Goal: Task Accomplishment & Management: Use online tool/utility

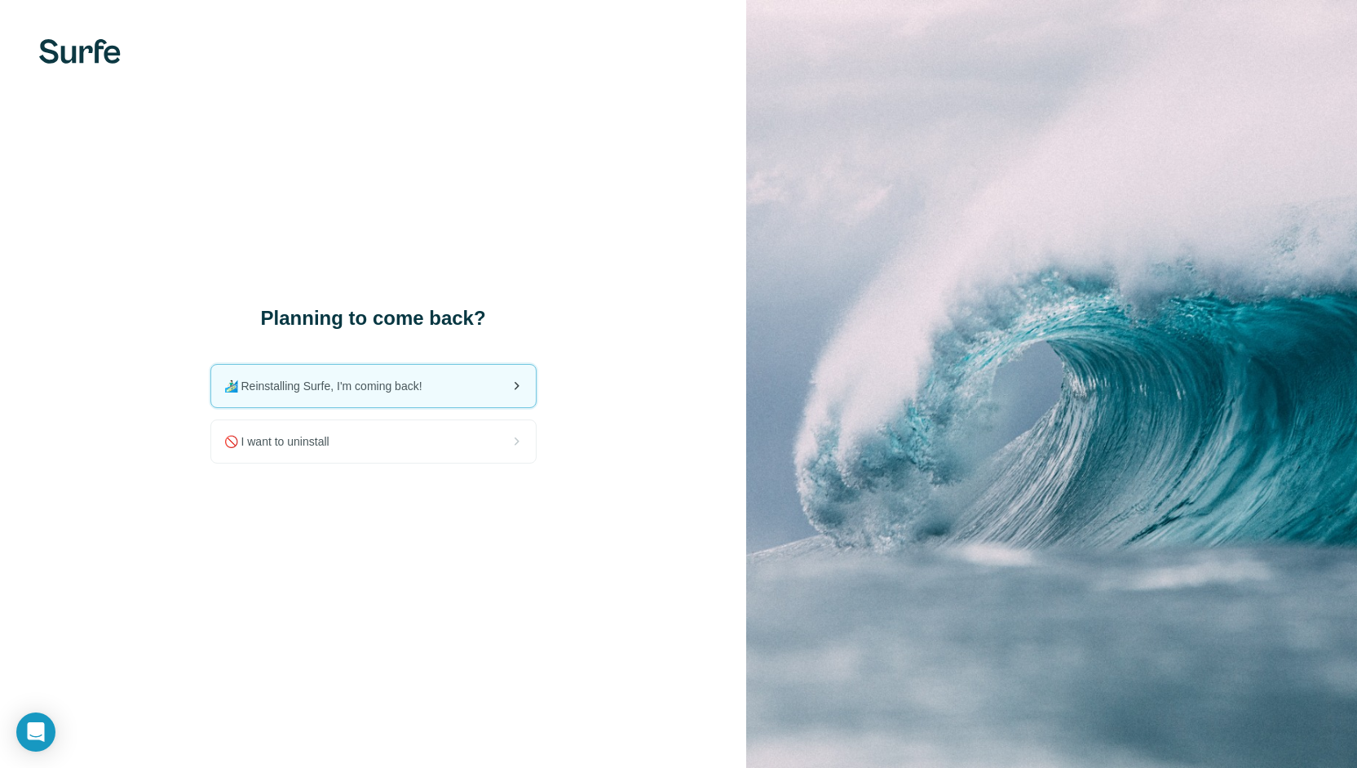
click at [360, 383] on span "🏄🏻‍♂️ Reinstalling Surfe, I'm coming back!" at bounding box center [329, 386] width 211 height 16
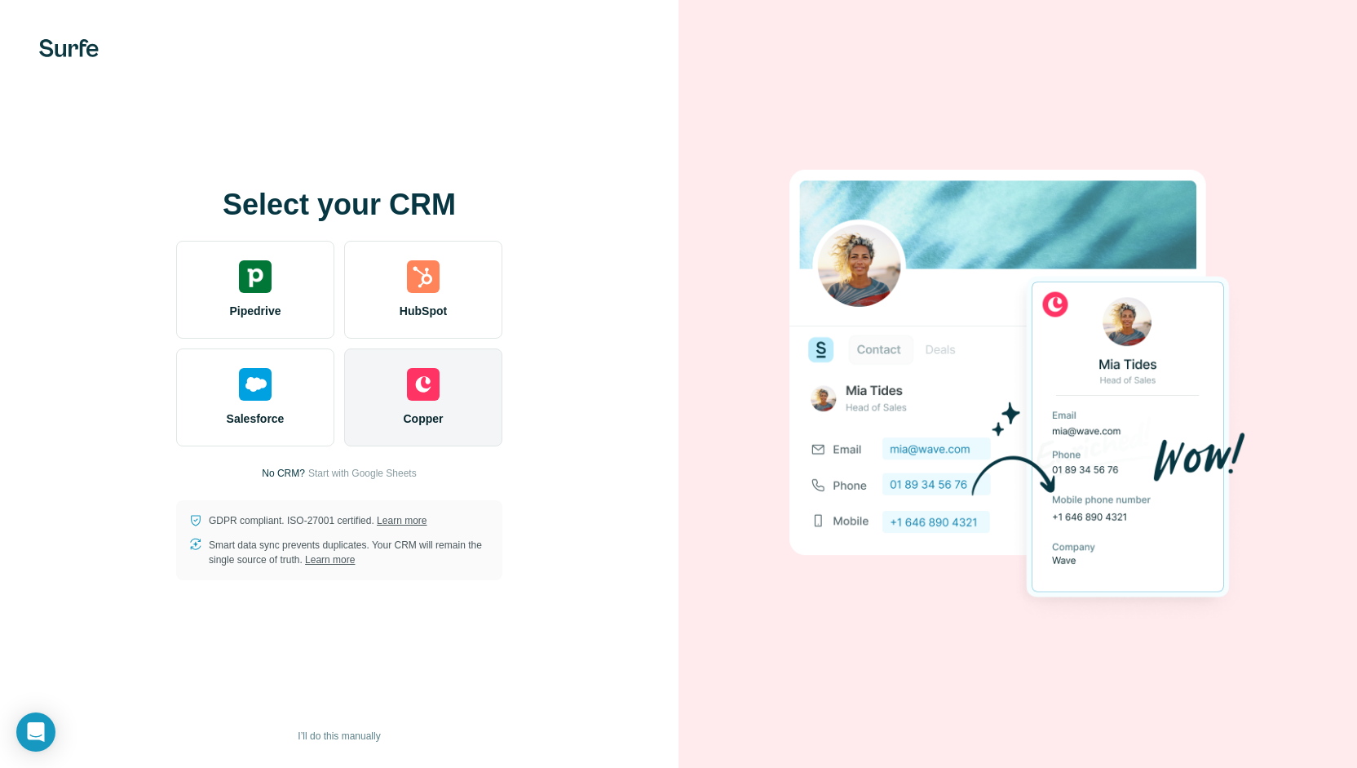
click at [432, 405] on div "Copper" at bounding box center [423, 397] width 158 height 98
